Goal: Check status: Check status

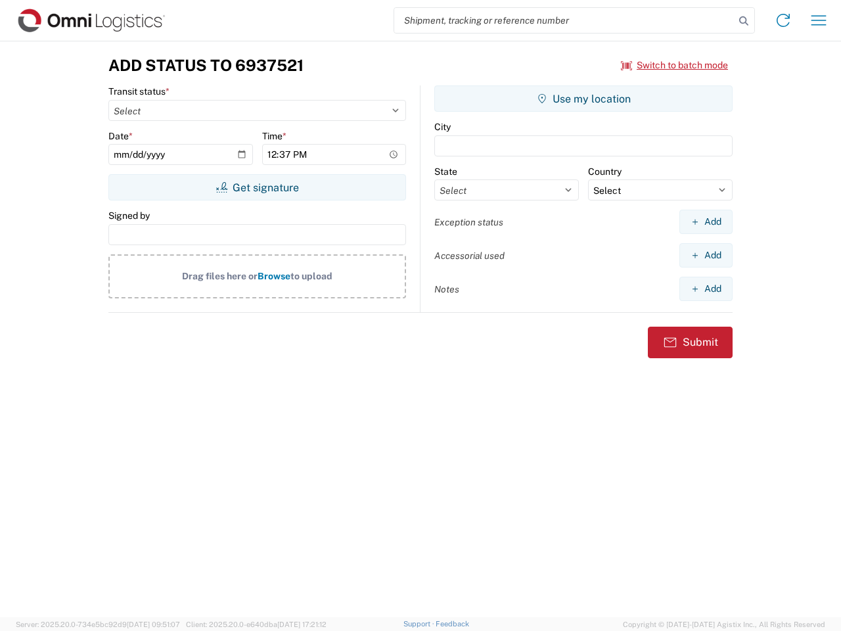
click at [564, 20] on input "search" at bounding box center [564, 20] width 340 height 25
click at [744, 21] on icon at bounding box center [743, 21] width 18 height 18
click at [783, 20] on icon at bounding box center [783, 20] width 21 height 21
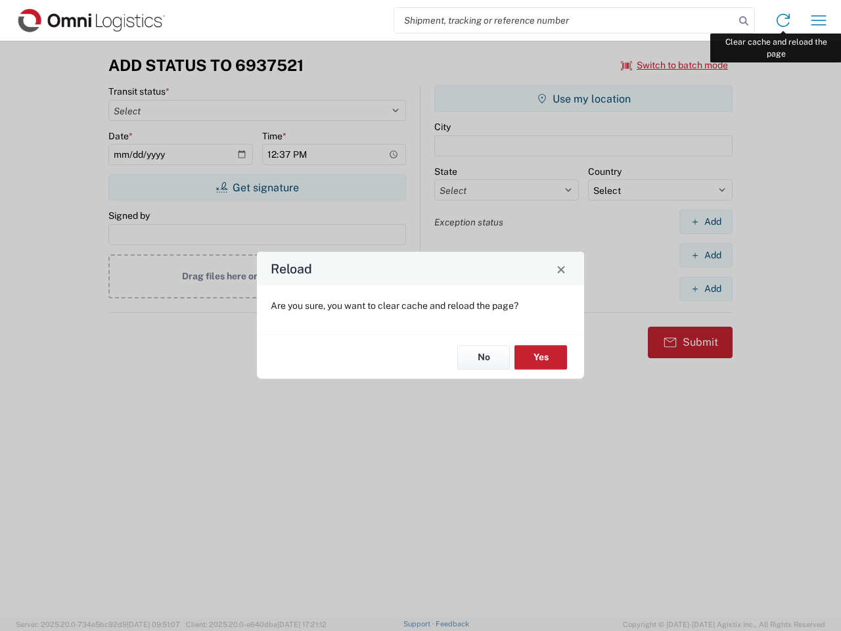
click at [819, 20] on div "Reload Are you sure, you want to clear cache and reload the page? No Yes" at bounding box center [420, 315] width 841 height 631
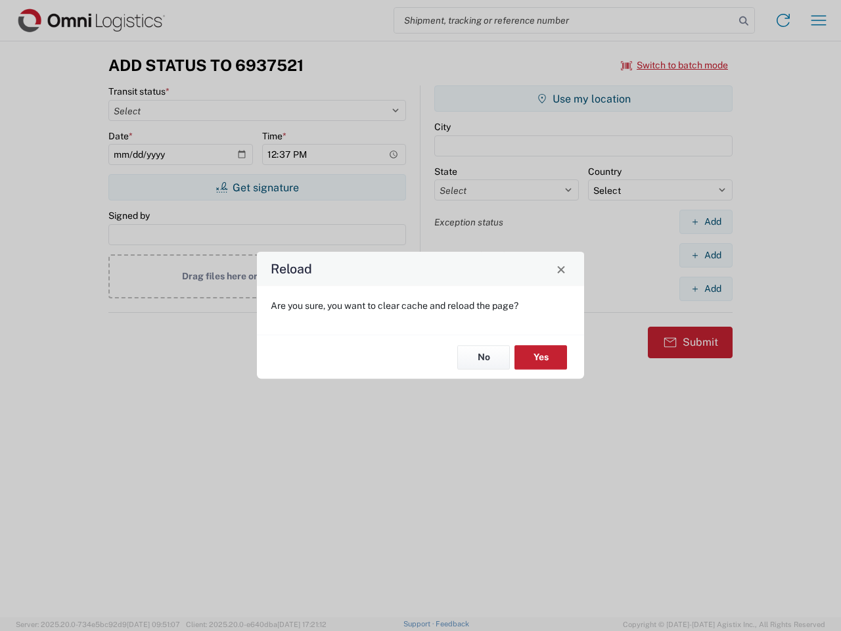
click at [675, 65] on div "Reload Are you sure, you want to clear cache and reload the page? No Yes" at bounding box center [420, 315] width 841 height 631
click at [257, 187] on div "Reload Are you sure, you want to clear cache and reload the page? No Yes" at bounding box center [420, 315] width 841 height 631
click at [583, 99] on div "Reload Are you sure, you want to clear cache and reload the page? No Yes" at bounding box center [420, 315] width 841 height 631
click at [706, 221] on div "Reload Are you sure, you want to clear cache and reload the page? No Yes" at bounding box center [420, 315] width 841 height 631
click at [706, 255] on div "Reload Are you sure, you want to clear cache and reload the page? No Yes" at bounding box center [420, 315] width 841 height 631
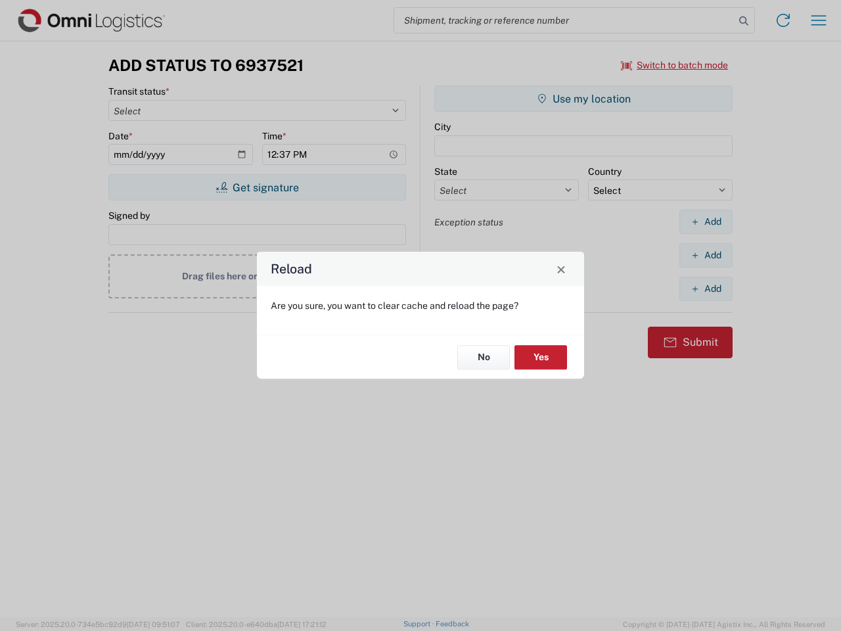
click at [706, 288] on div "Reload Are you sure, you want to clear cache and reload the page? No Yes" at bounding box center [420, 315] width 841 height 631
